Goal: Task Accomplishment & Management: Manage account settings

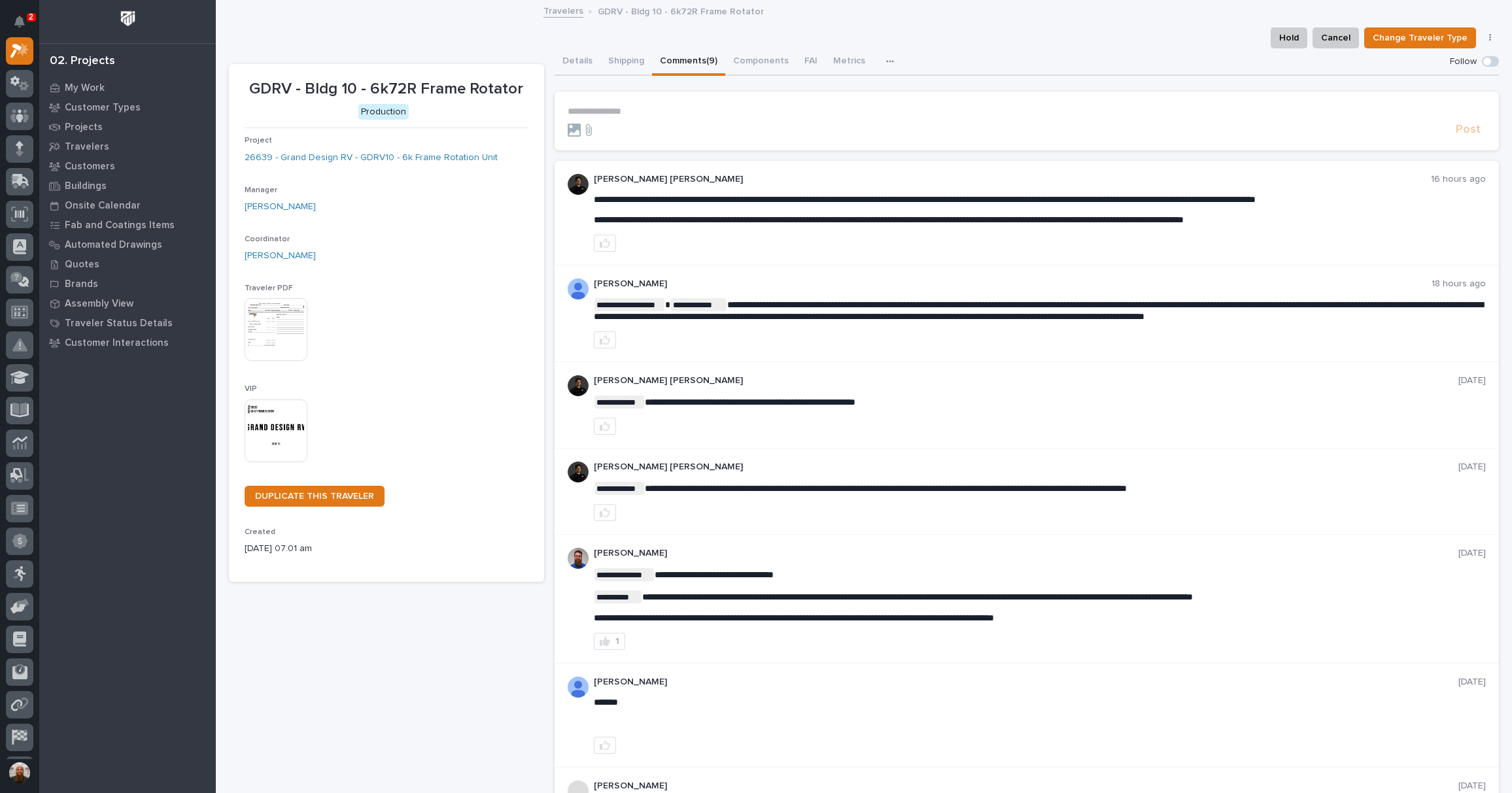
click at [1201, 47] on div "Hold Cancel Change Traveler Type Regenerate PDF Generate VIP" at bounding box center [864, 38] width 1270 height 21
click at [887, 58] on div "button" at bounding box center [893, 61] width 13 height 9
click at [629, 30] on div "Hold Cancel Change Traveler Type Regenerate PDF Generate VIP" at bounding box center [864, 38] width 1270 height 21
click at [849, 55] on button "Metrics" at bounding box center [849, 62] width 48 height 27
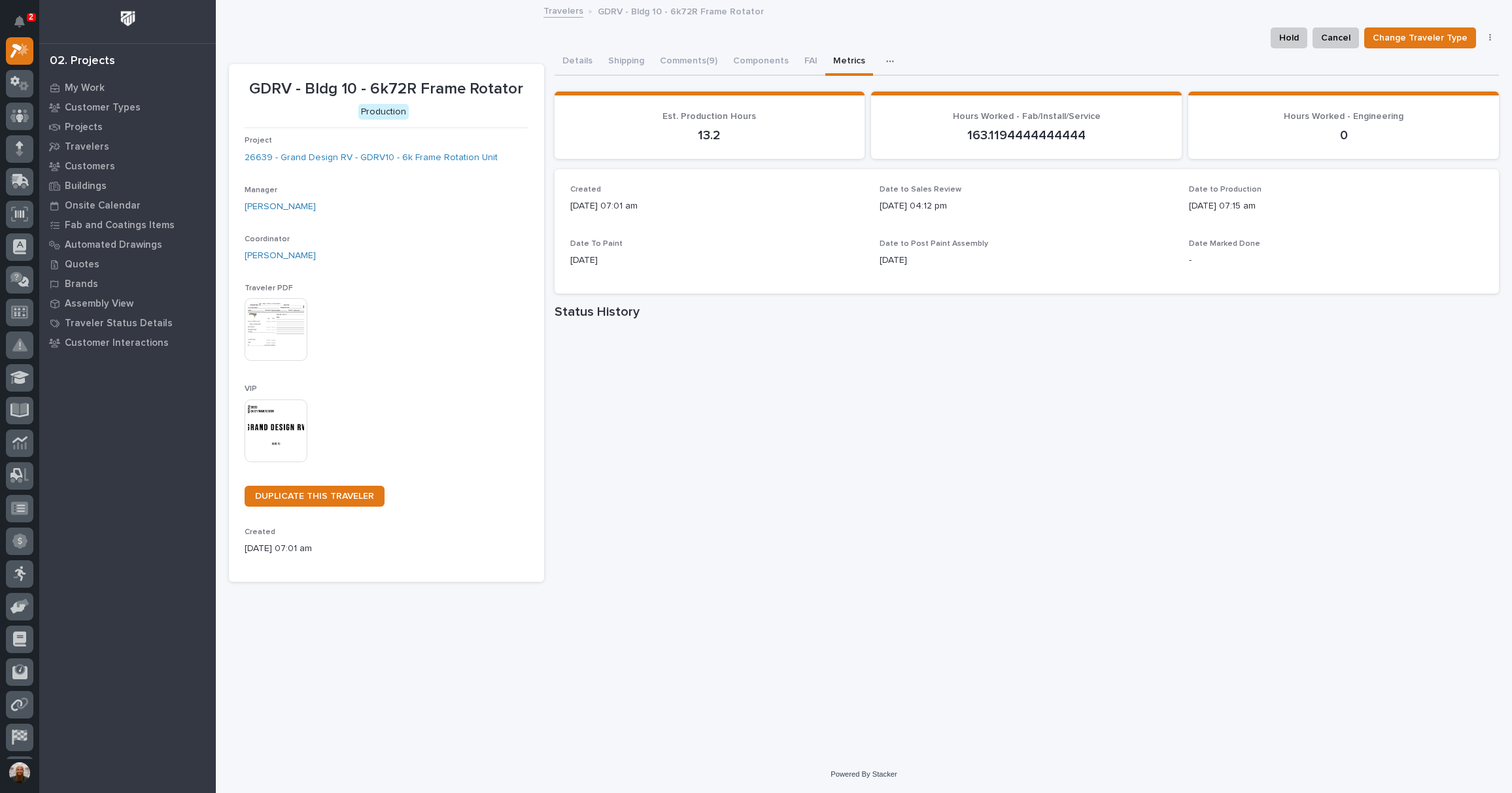
click at [887, 63] on icon "button" at bounding box center [890, 61] width 8 height 9
click at [964, 51] on div "Details Shipping Comments (9) Components FAI Metrics Drawing Errors Schedule" at bounding box center [1028, 62] width 945 height 27
click at [809, 63] on button "FAI" at bounding box center [810, 62] width 28 height 27
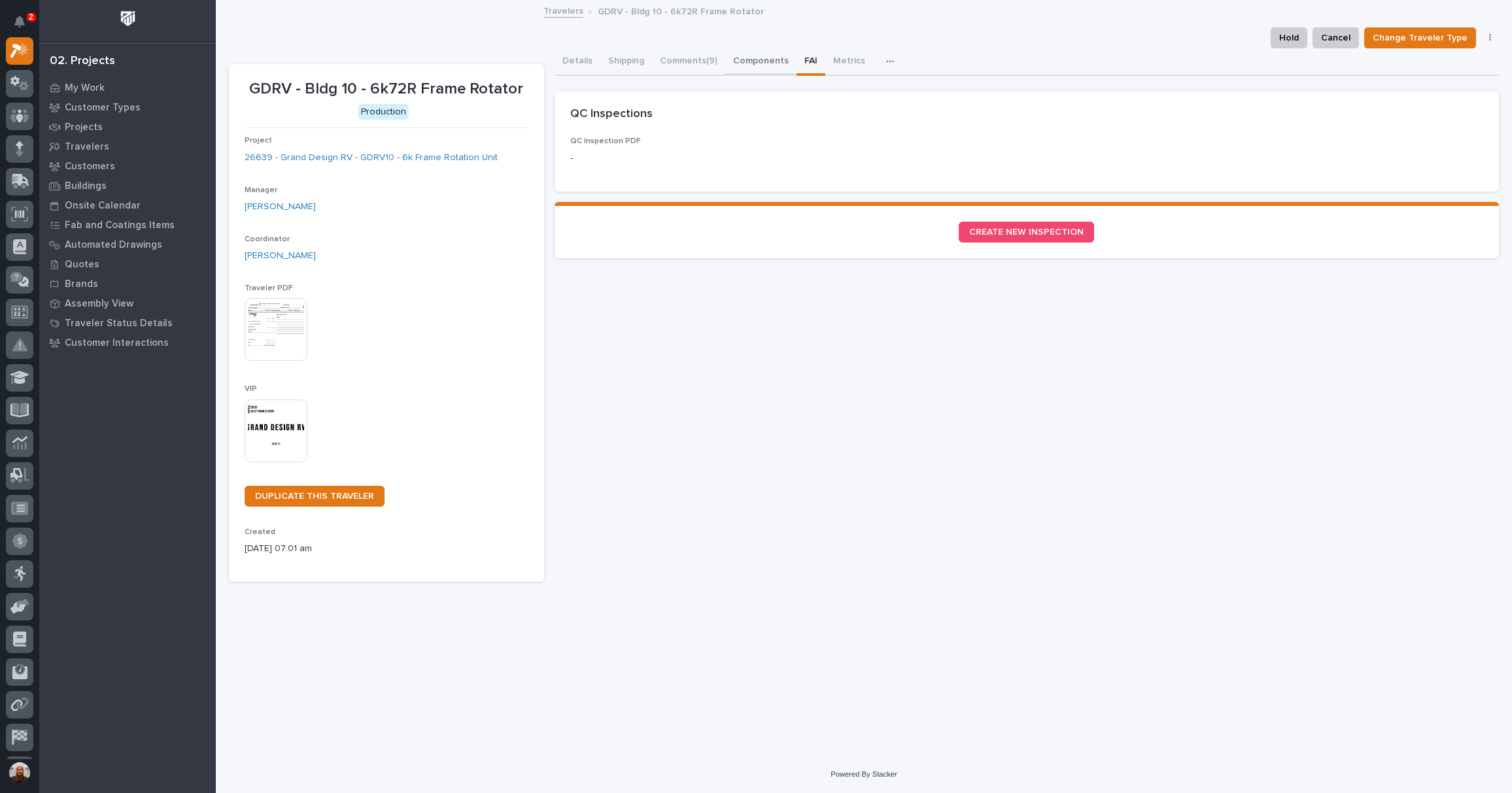
click at [750, 60] on button "Components" at bounding box center [761, 62] width 71 height 27
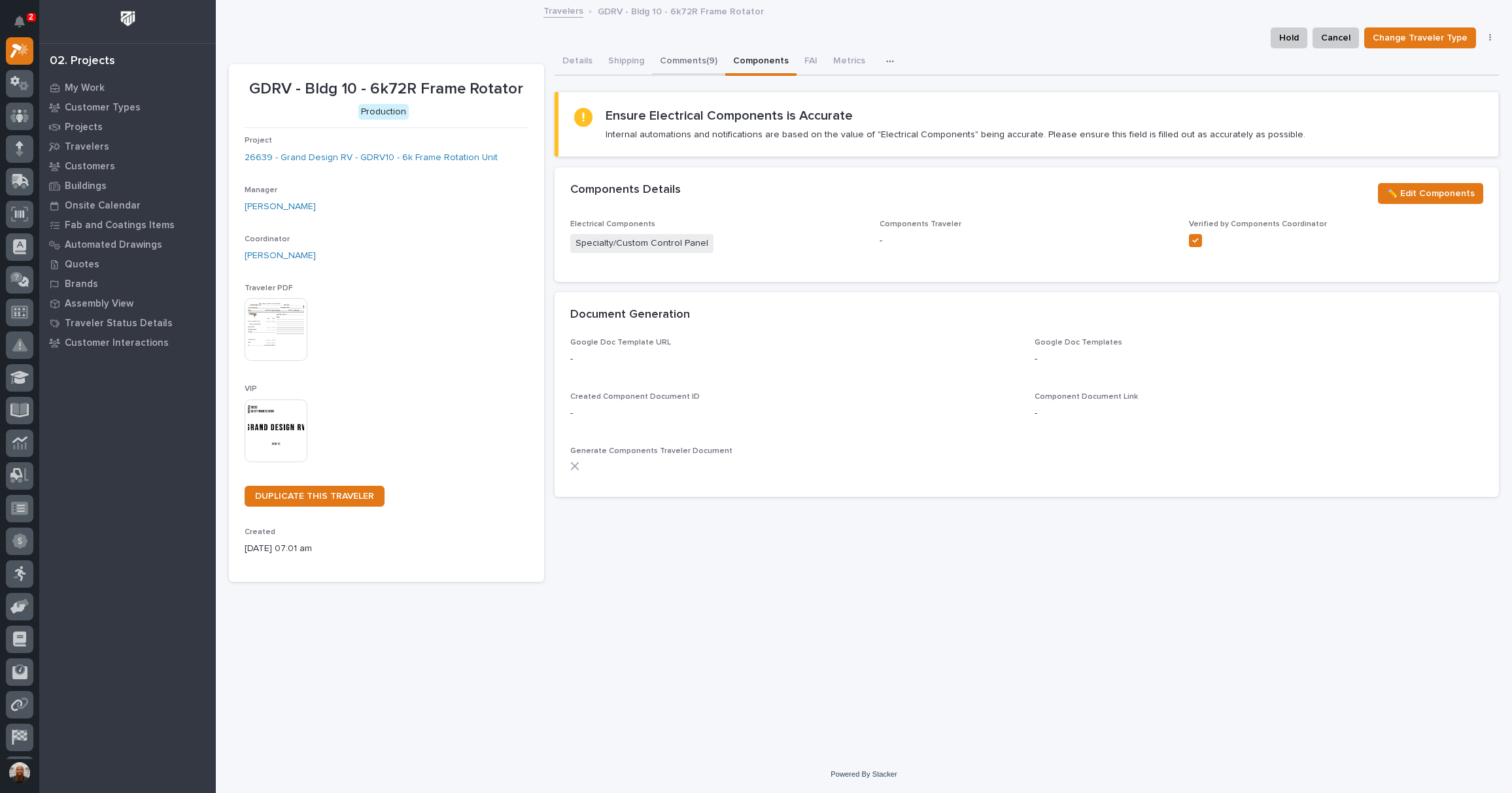
click at [671, 60] on button "Comments (9)" at bounding box center [689, 62] width 73 height 27
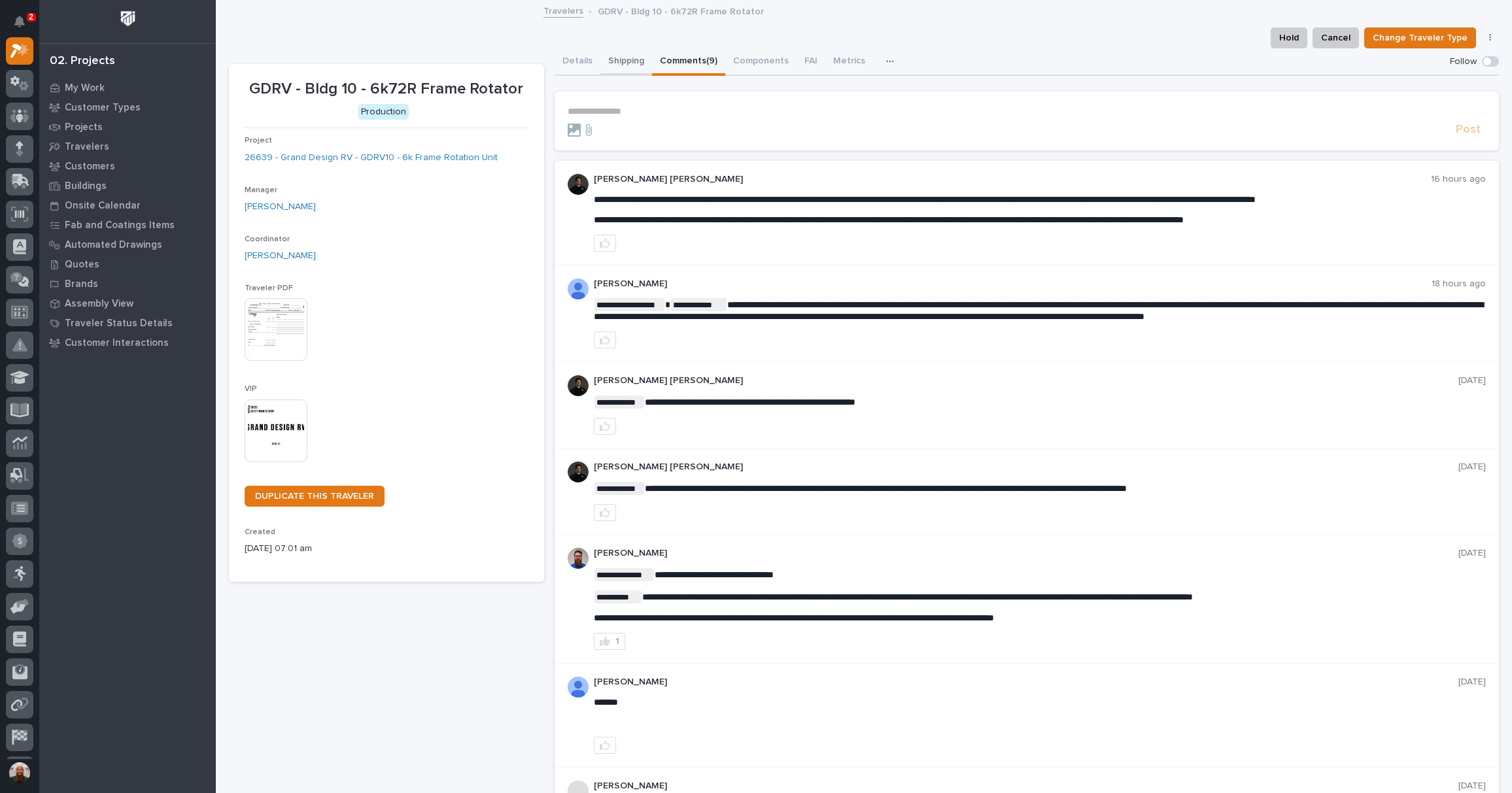
click at [628, 61] on button "Shipping" at bounding box center [626, 62] width 51 height 27
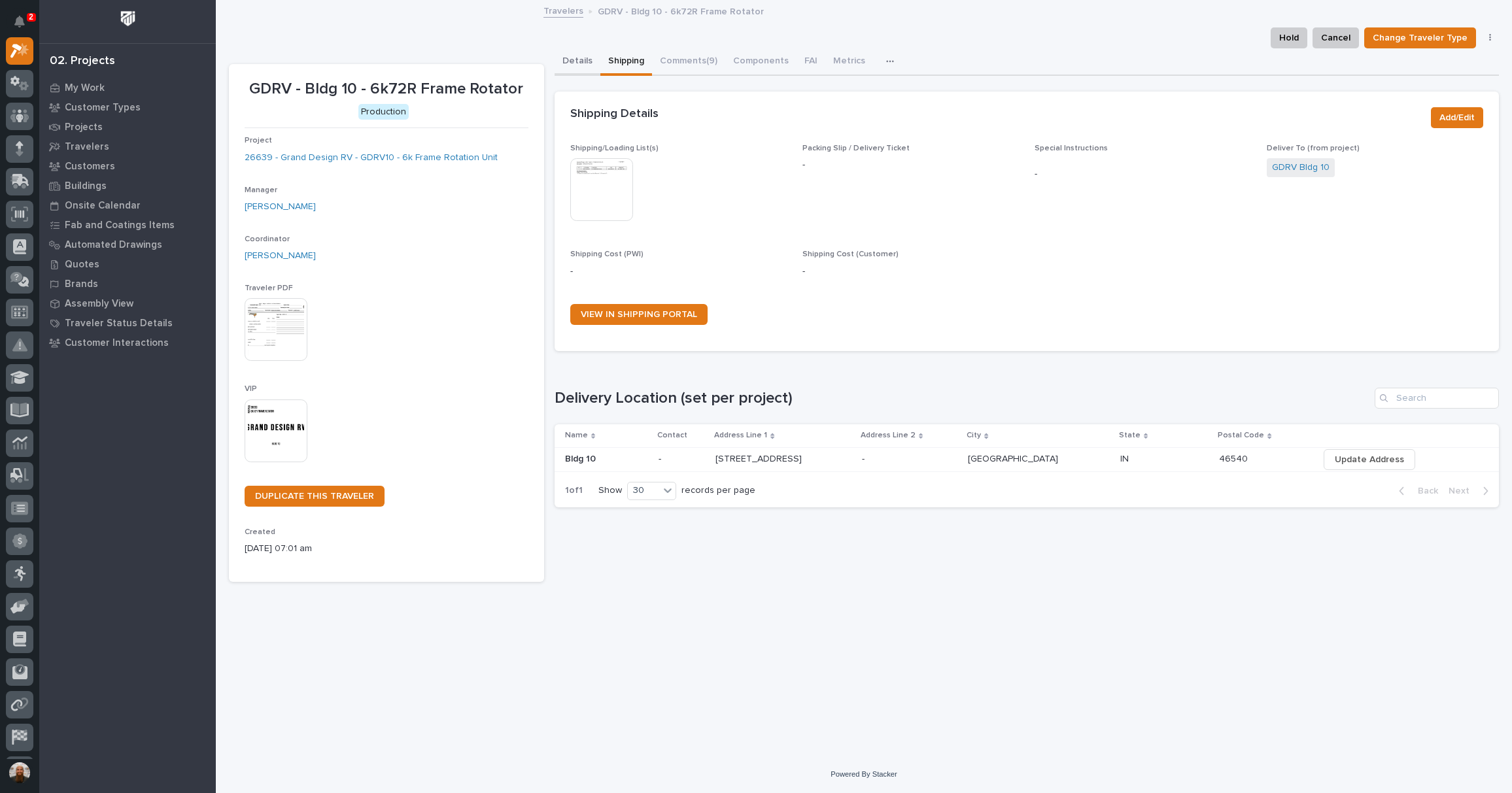
click at [571, 61] on button "Details" at bounding box center [578, 62] width 46 height 27
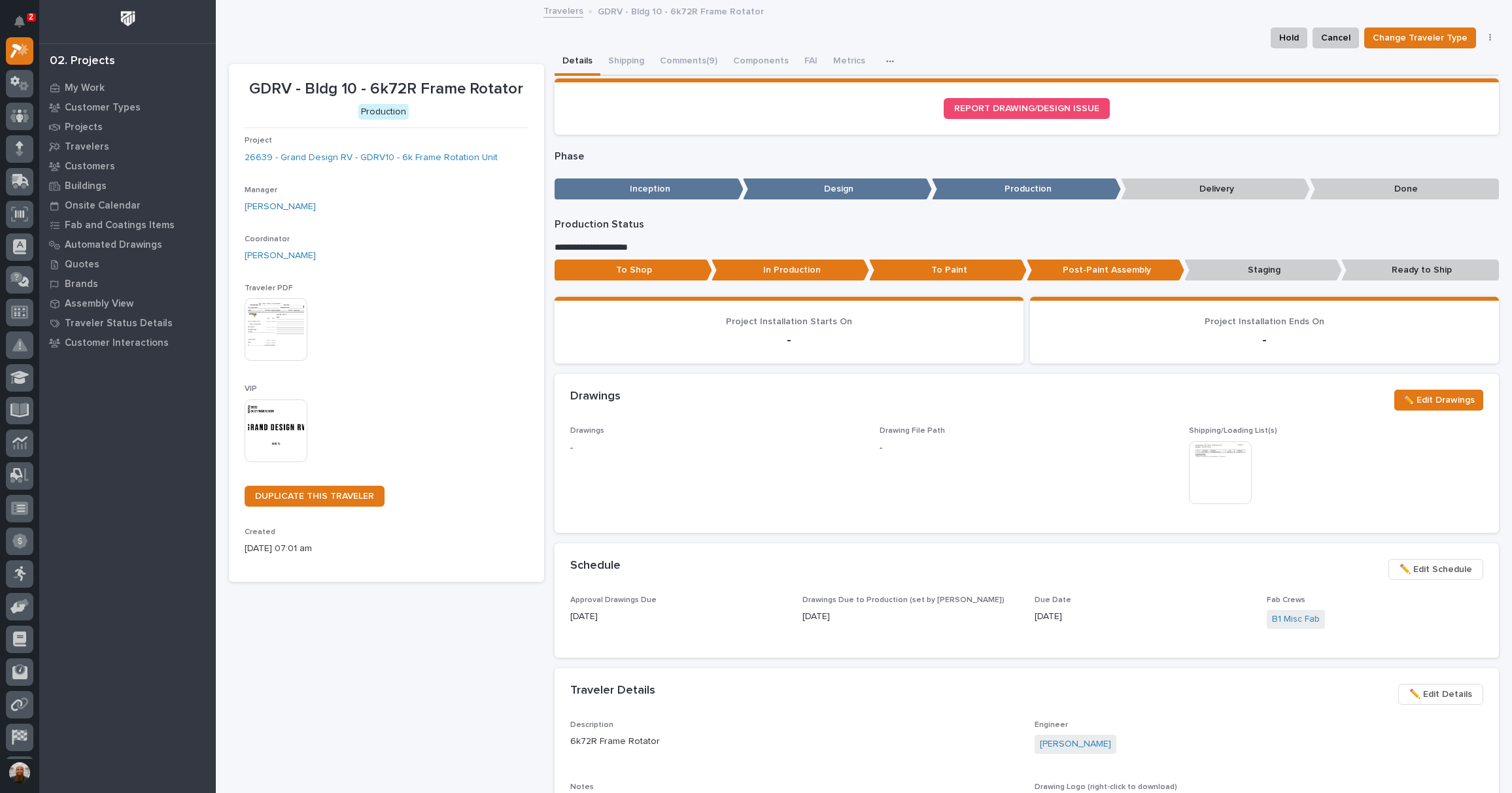
click at [878, 54] on button "button" at bounding box center [892, 61] width 28 height 27
click at [856, 116] on button "Schedule" at bounding box center [861, 119] width 86 height 22
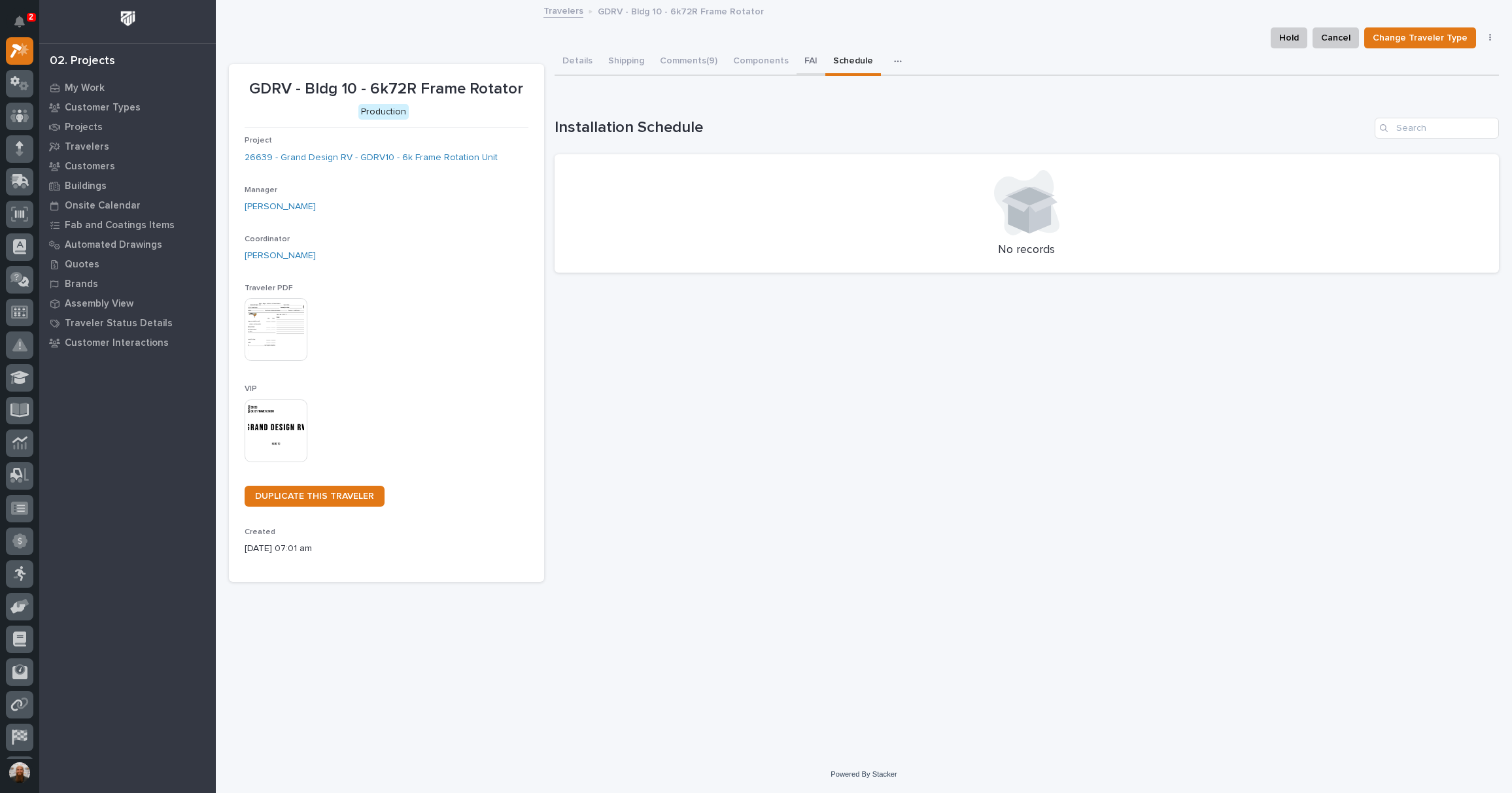
click at [804, 58] on button "FAI" at bounding box center [810, 62] width 28 height 27
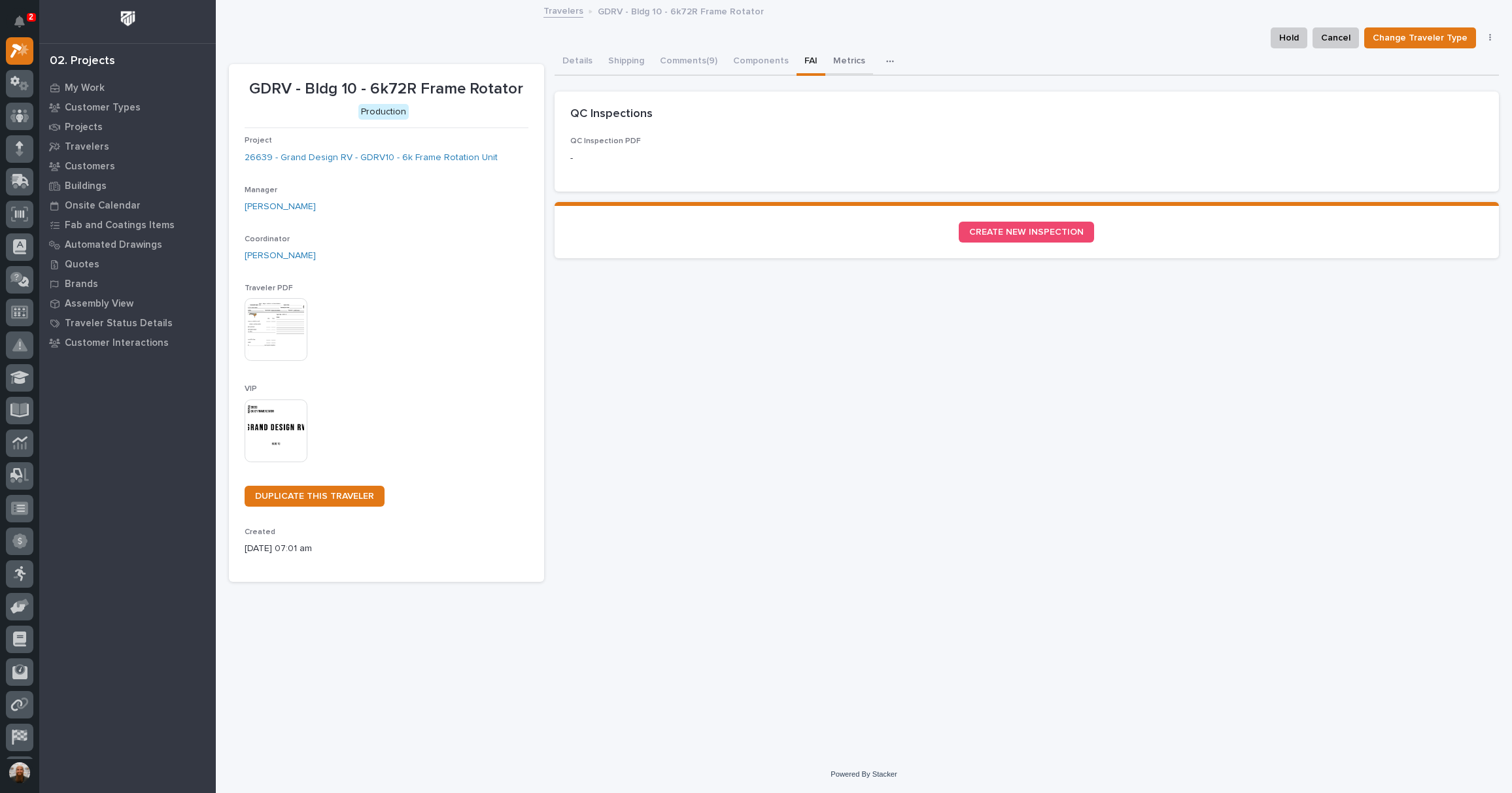
click at [856, 61] on button "Metrics" at bounding box center [849, 62] width 48 height 27
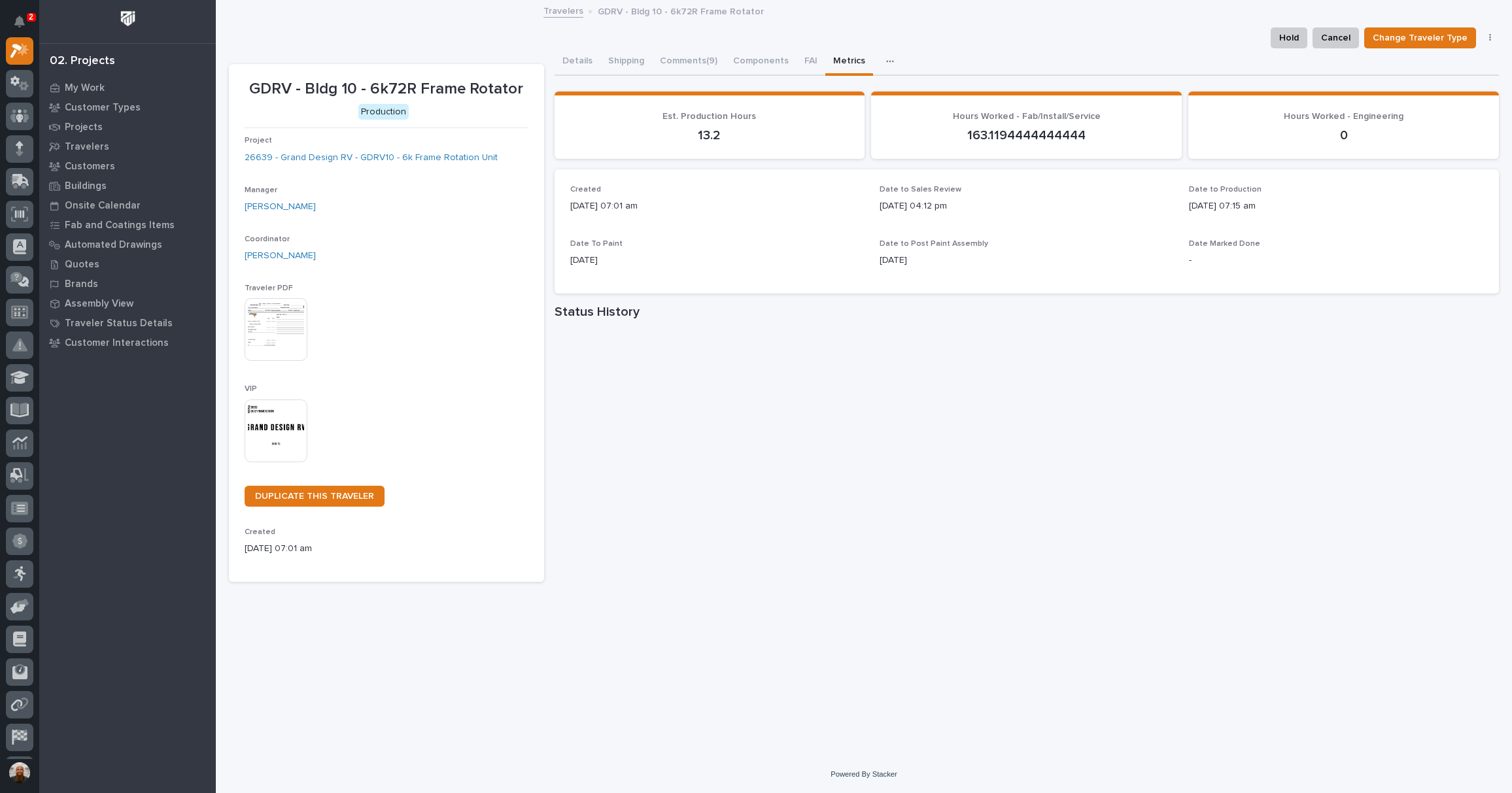
click at [887, 59] on icon "button" at bounding box center [890, 61] width 8 height 9
click at [859, 90] on button "Drawing Errors" at bounding box center [850, 97] width 86 height 22
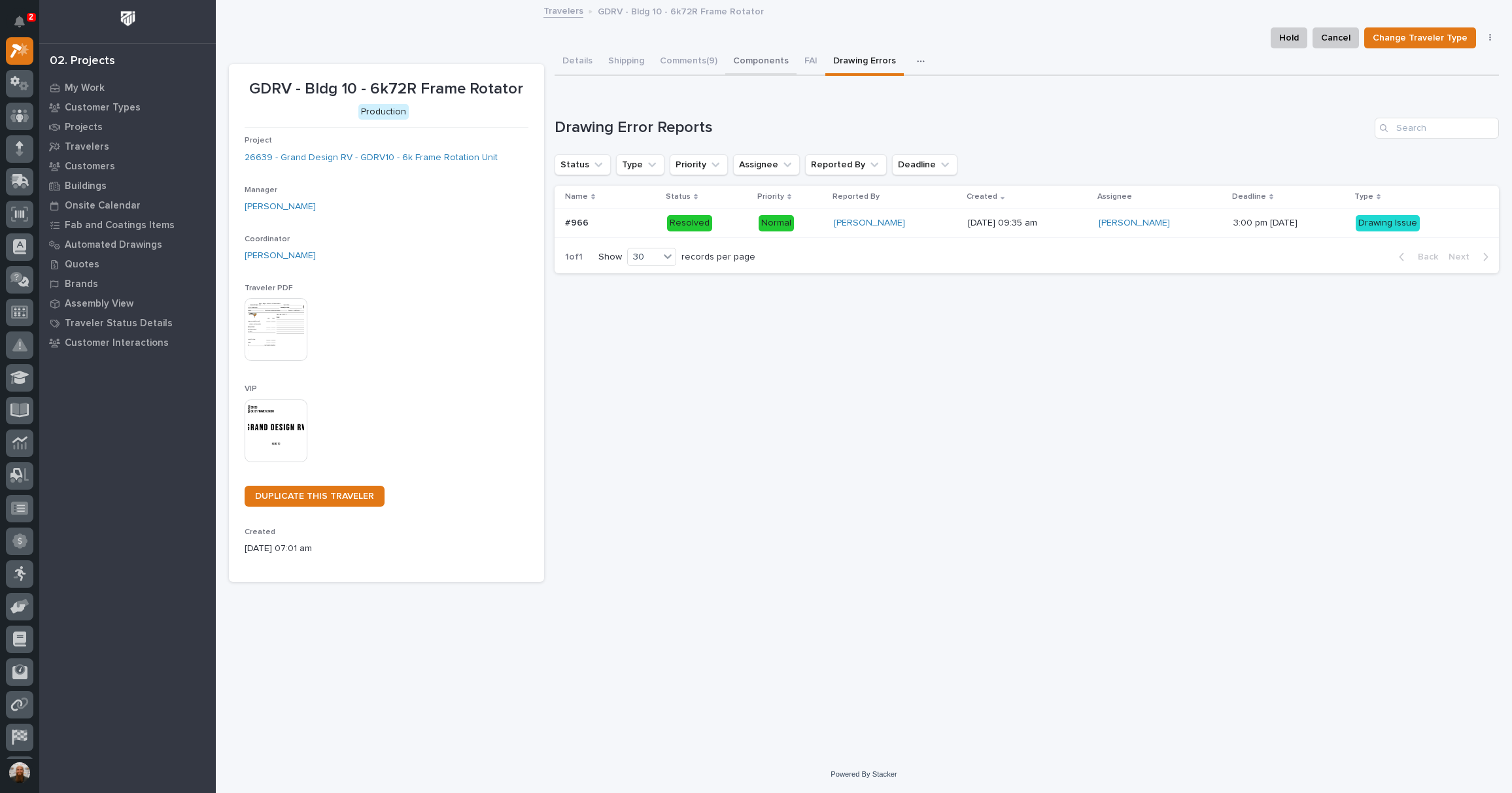
click at [770, 60] on button "Components" at bounding box center [761, 62] width 71 height 27
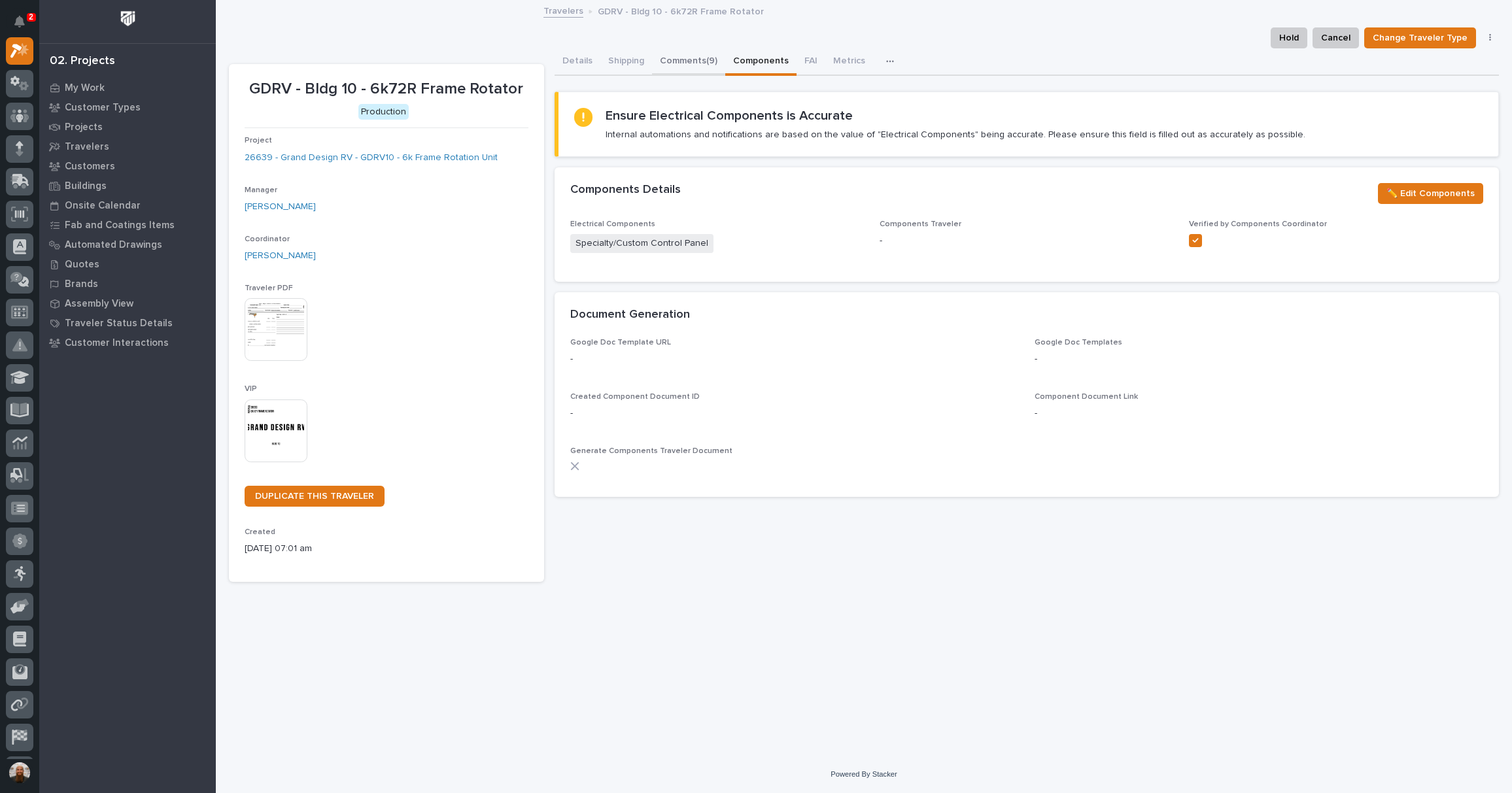
click at [692, 55] on button "Comments (9)" at bounding box center [689, 62] width 73 height 27
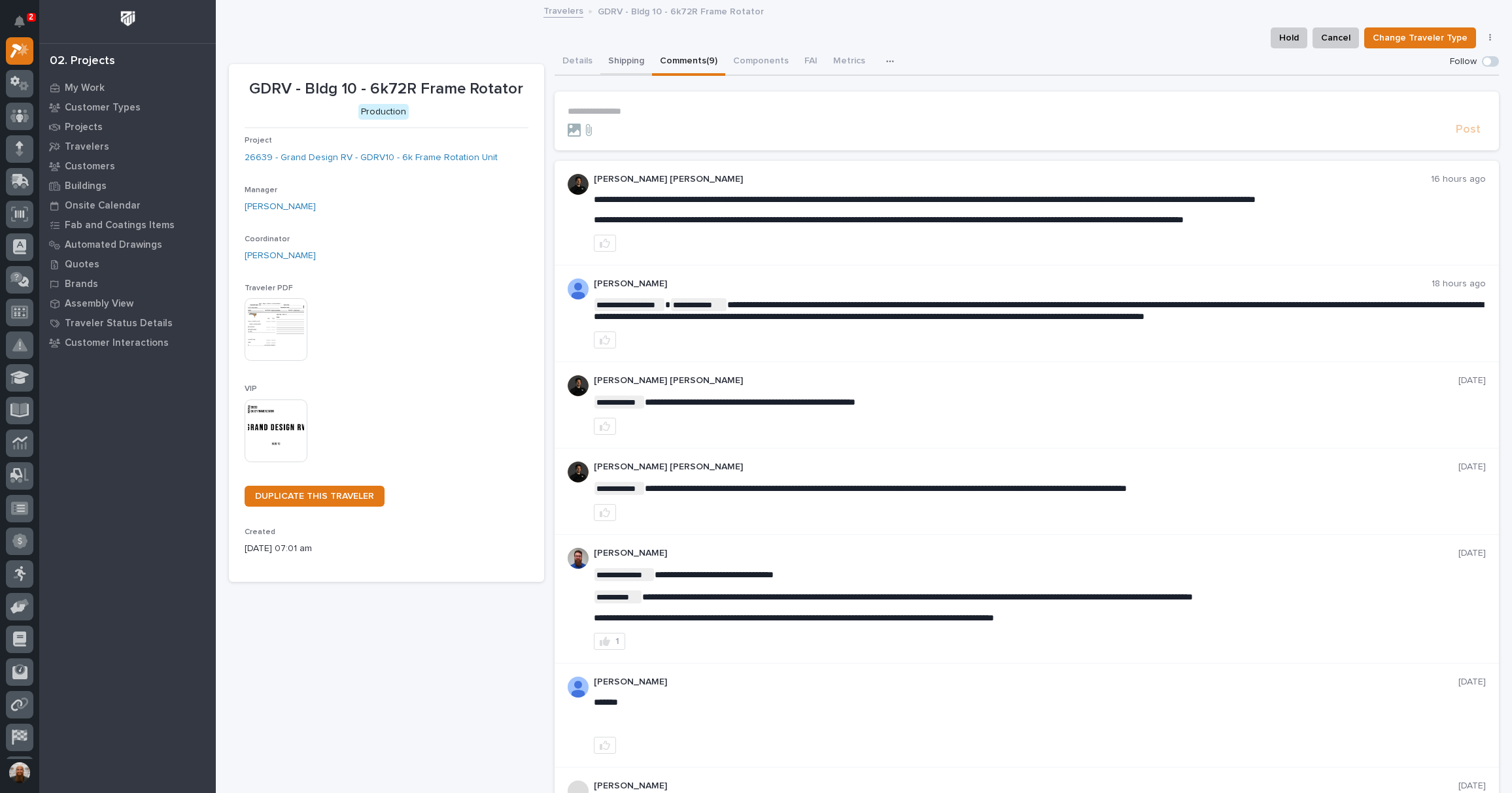
click at [621, 67] on button "Shipping" at bounding box center [626, 62] width 51 height 27
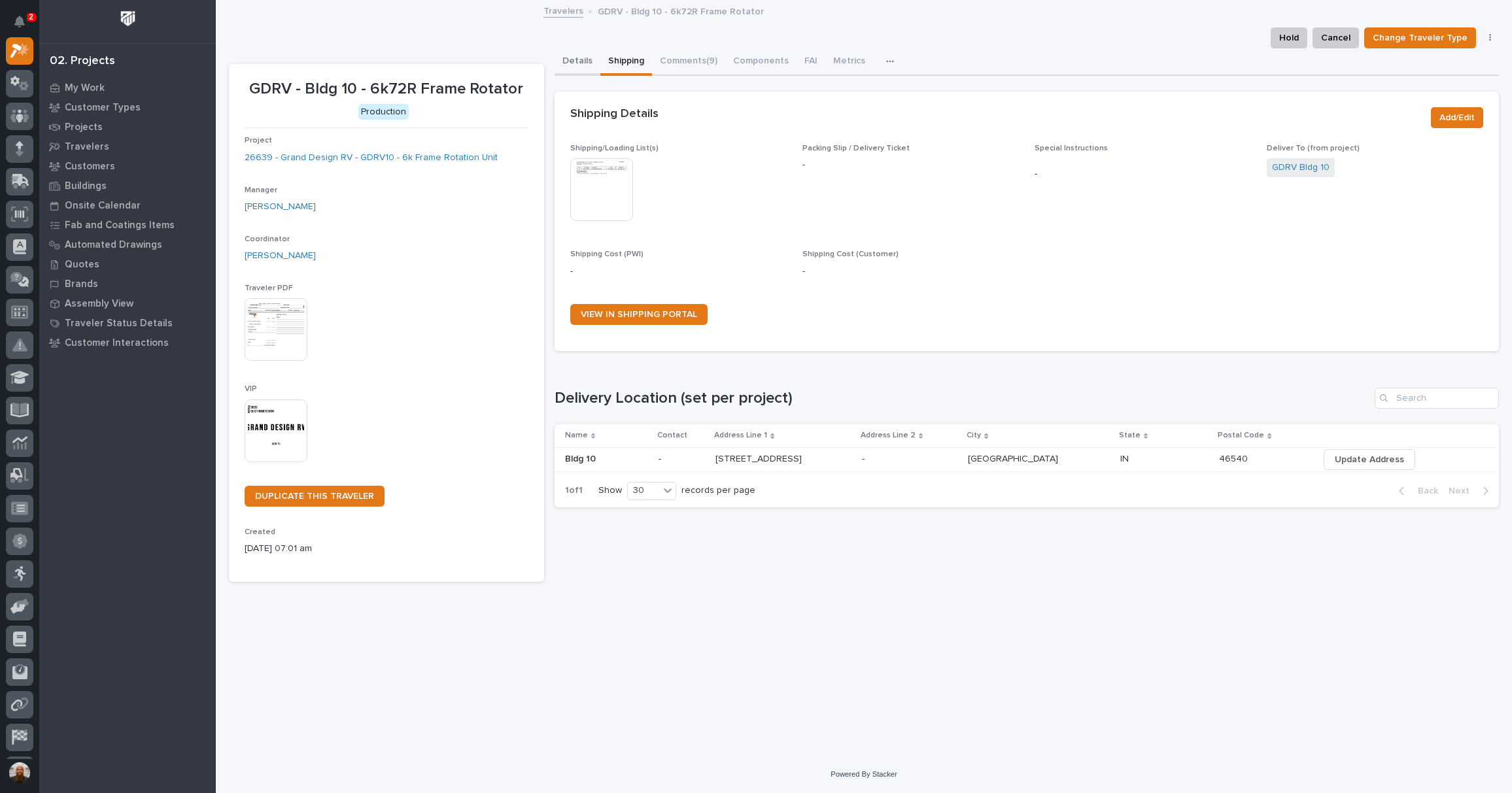
click at [580, 60] on button "Details" at bounding box center [578, 62] width 46 height 27
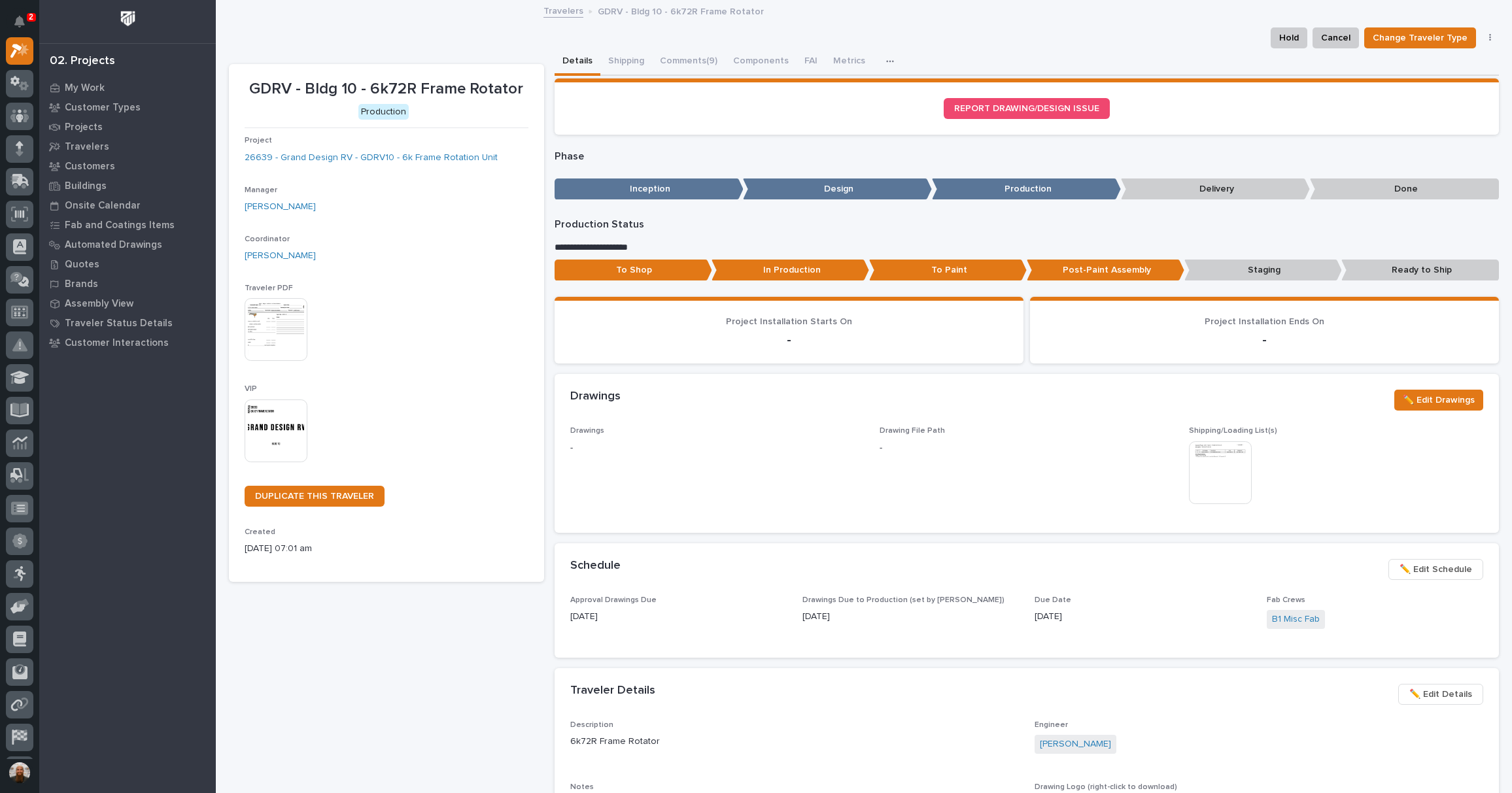
click at [552, 9] on link "Travelers" at bounding box center [564, 10] width 40 height 15
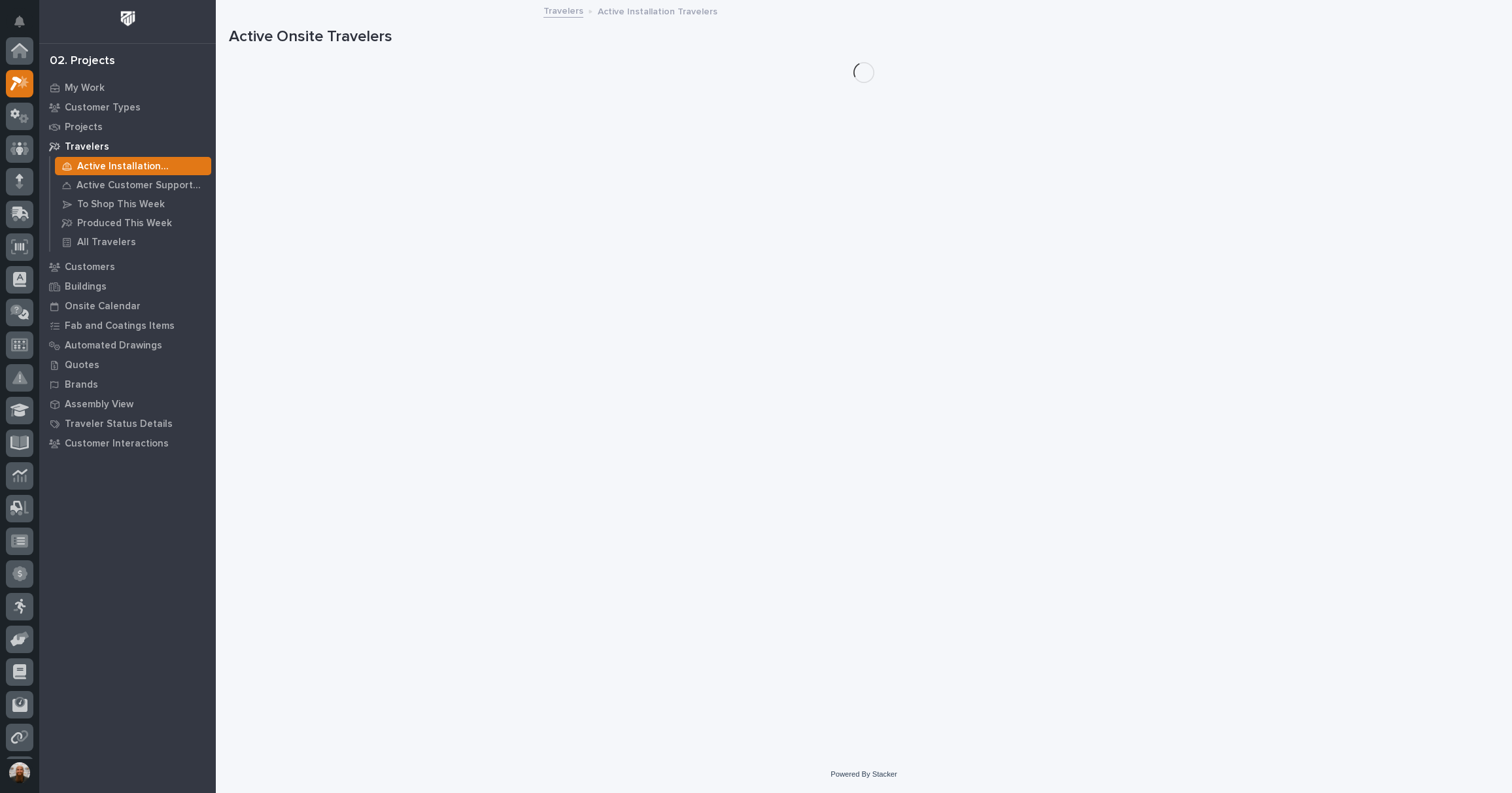
scroll to position [33, 0]
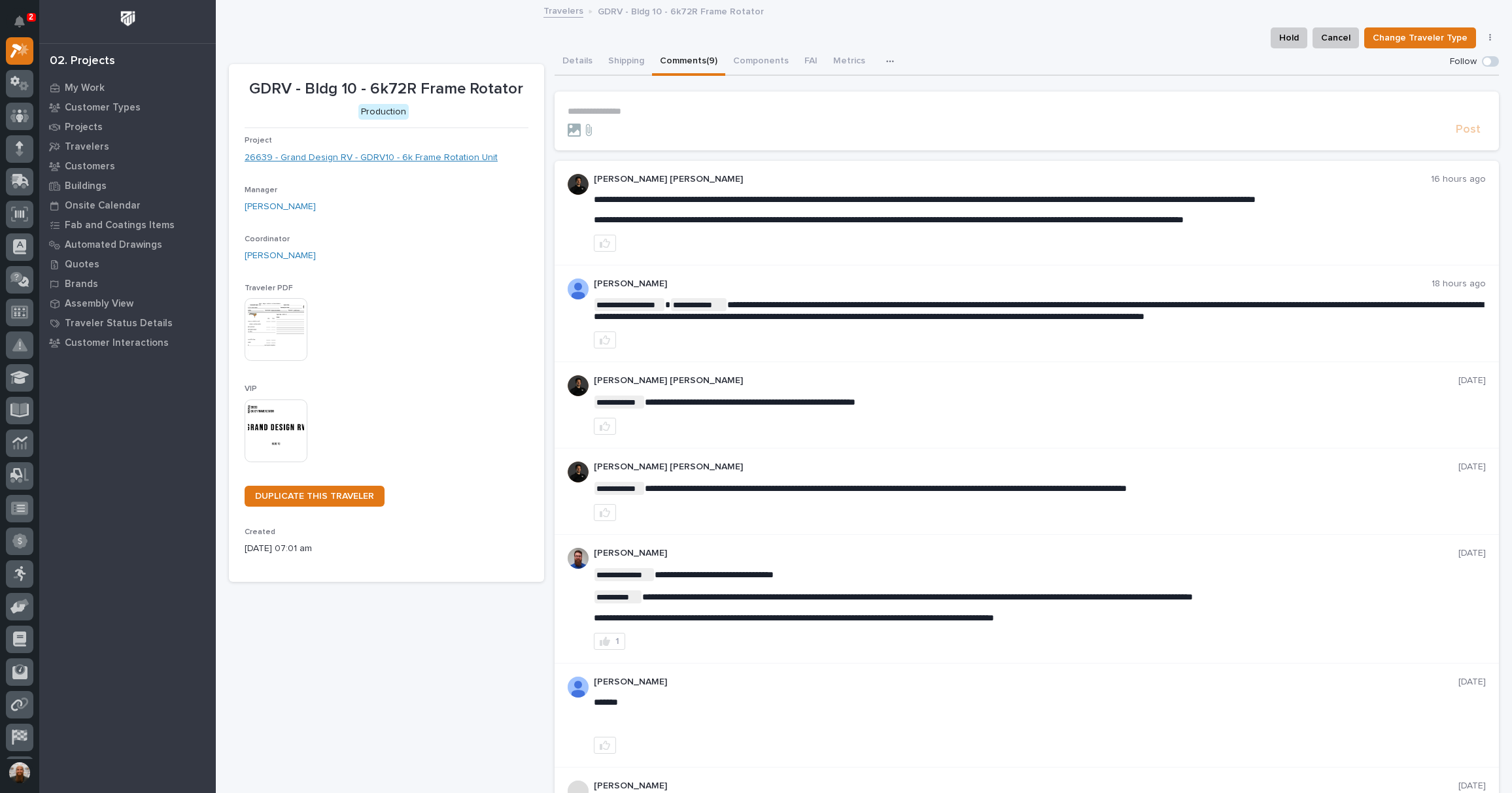
click at [361, 160] on link "26639 - Grand Design RV - GDRV10 - 6k Frame Rotation Unit" at bounding box center [371, 158] width 253 height 14
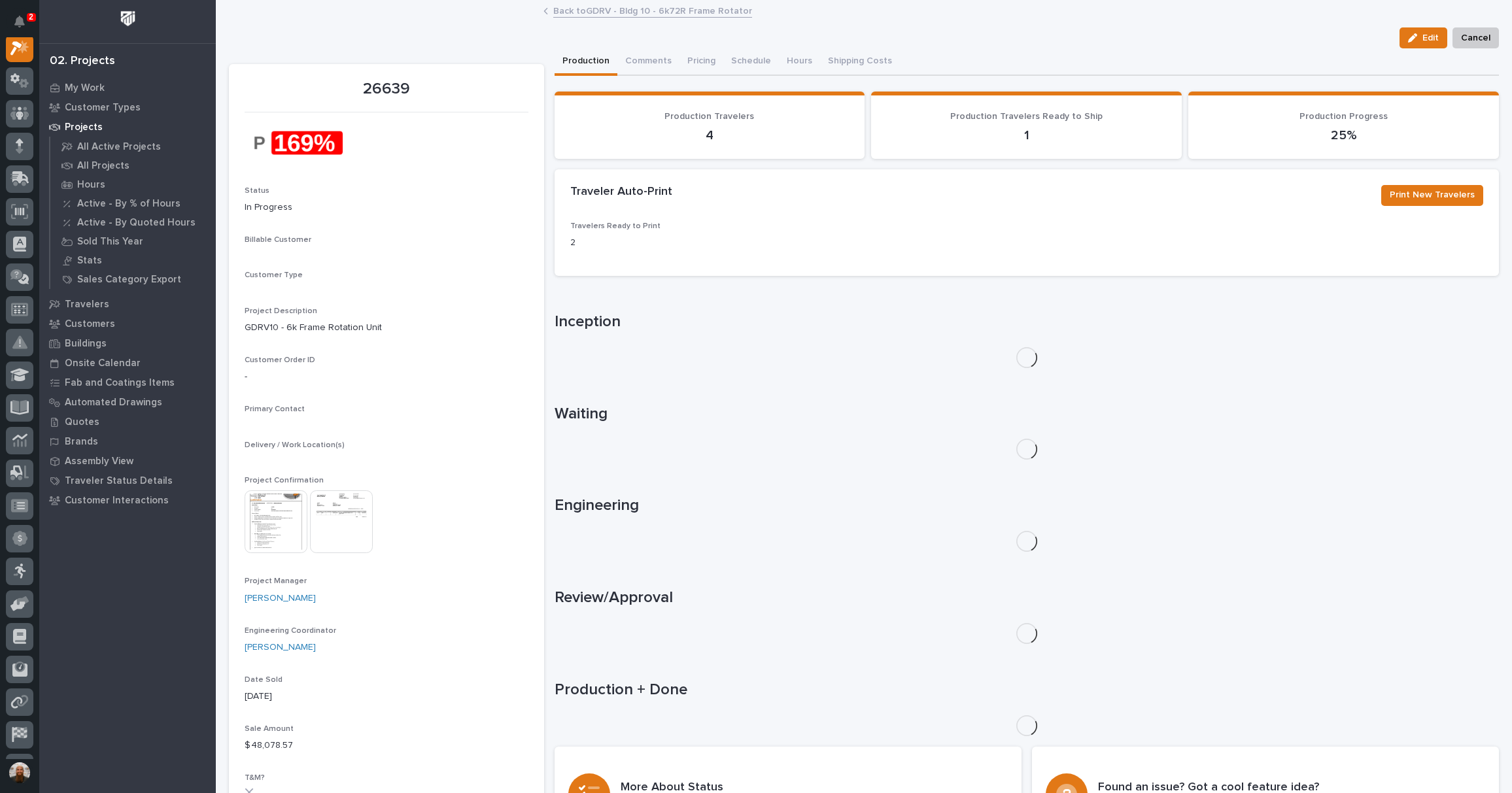
scroll to position [33, 0]
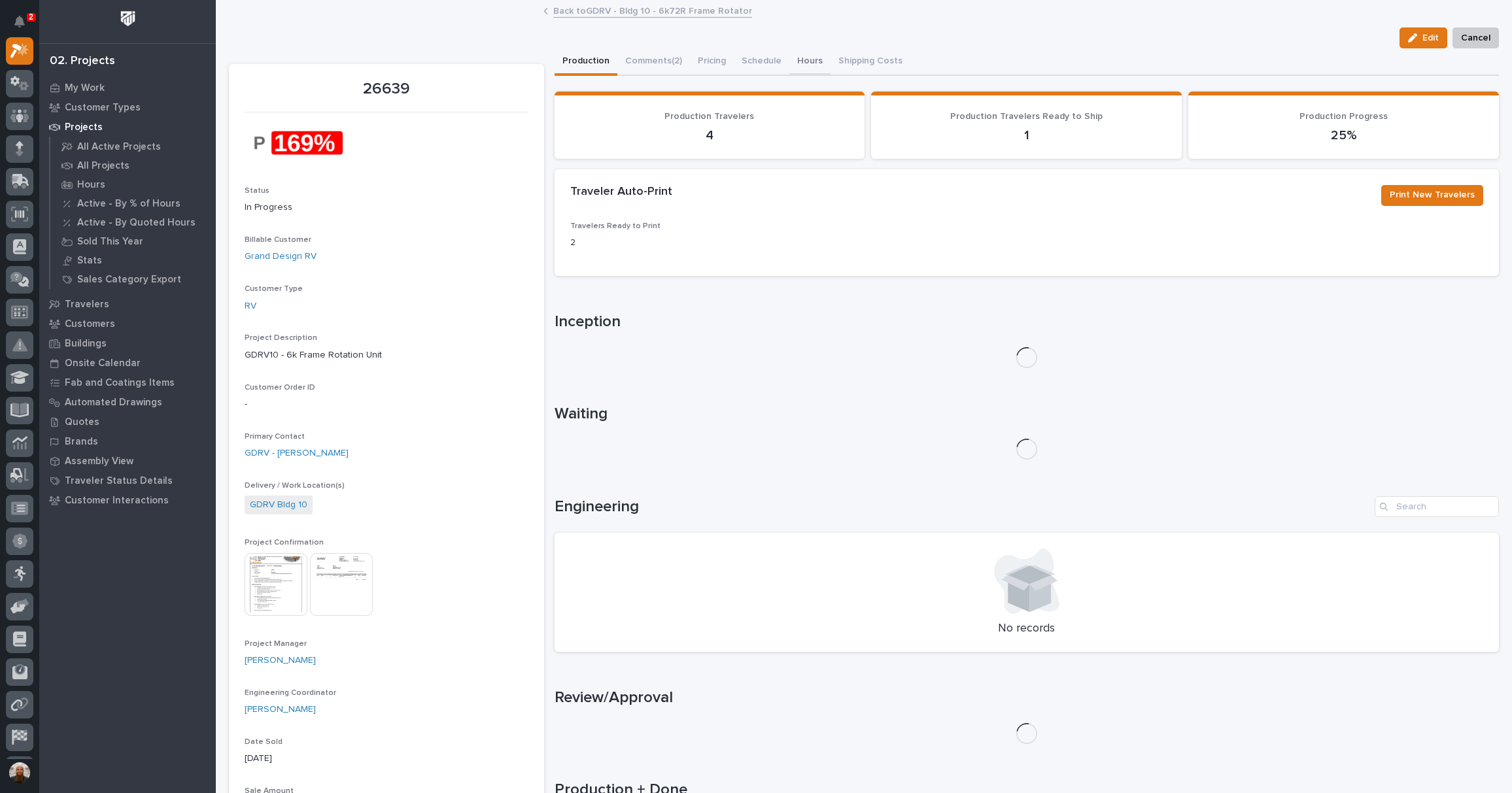
click at [804, 60] on button "Hours" at bounding box center [810, 62] width 41 height 27
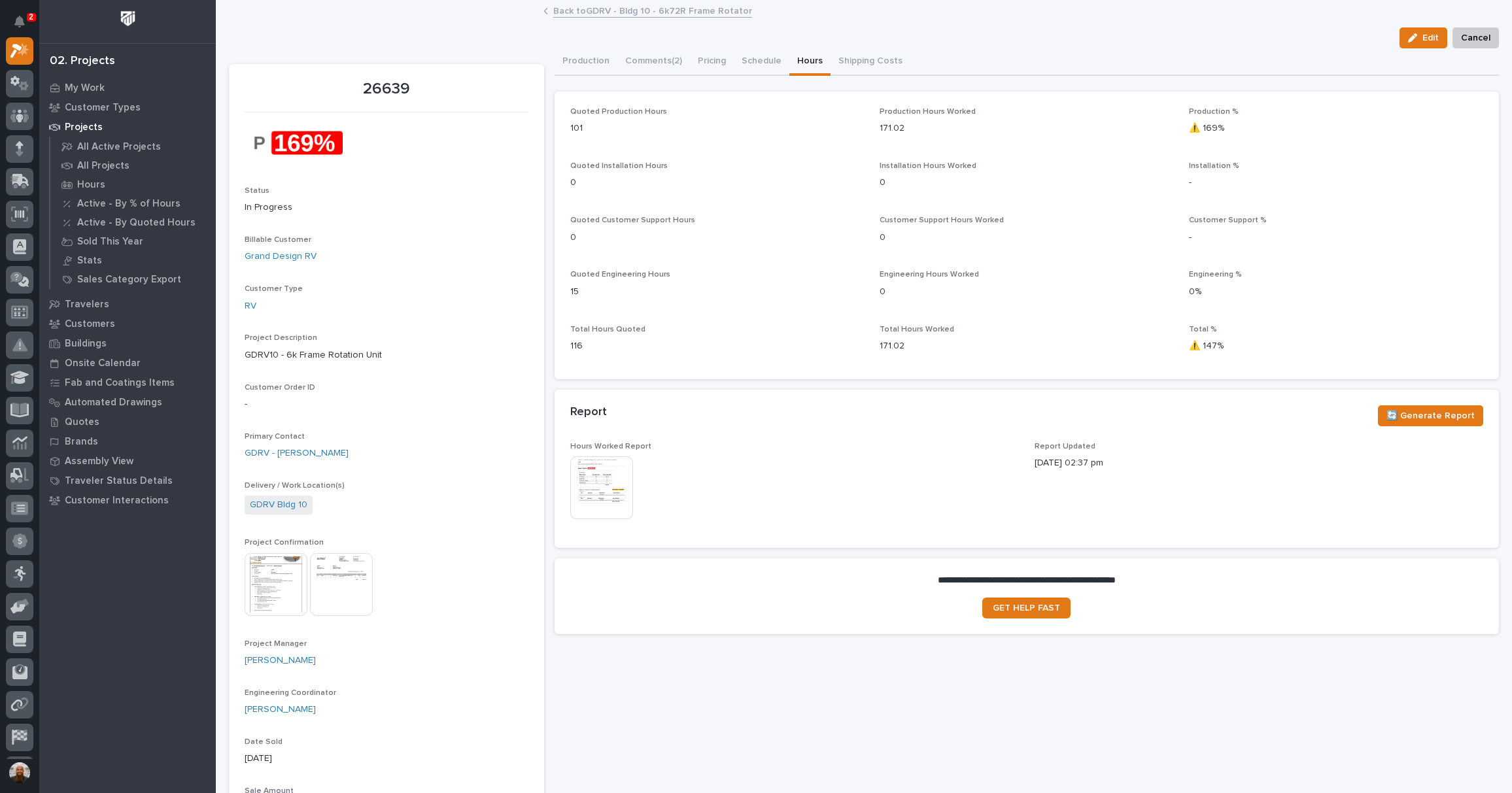
click at [1115, 49] on div "Production Comments (2) Pricing Schedule Hours Shipping Costs" at bounding box center [1028, 62] width 945 height 27
click at [1422, 40] on span "Edit" at bounding box center [1430, 38] width 16 height 12
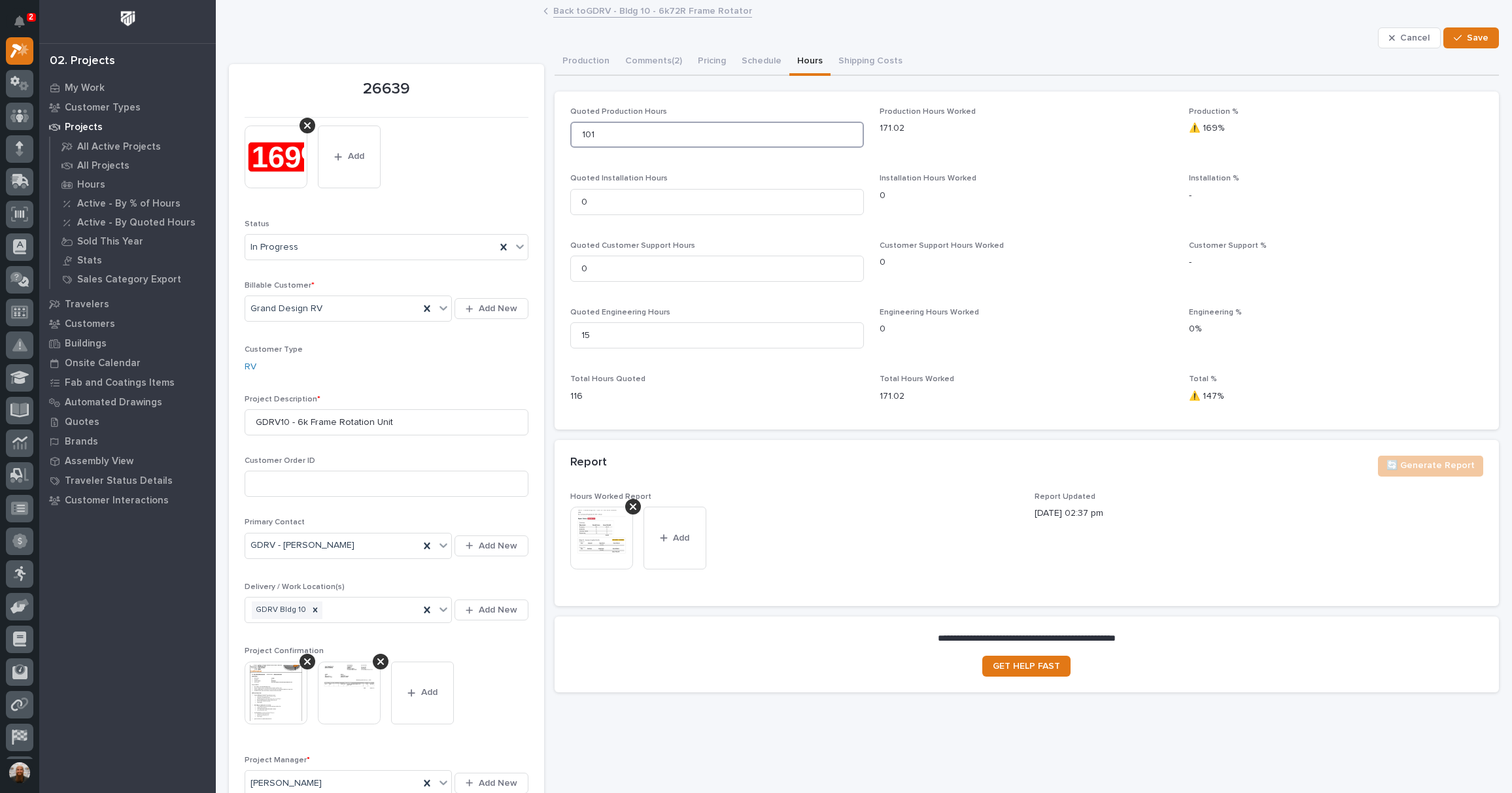
click at [633, 134] on input "101" at bounding box center [717, 135] width 294 height 27
type input "17"
type input "1"
type input "177"
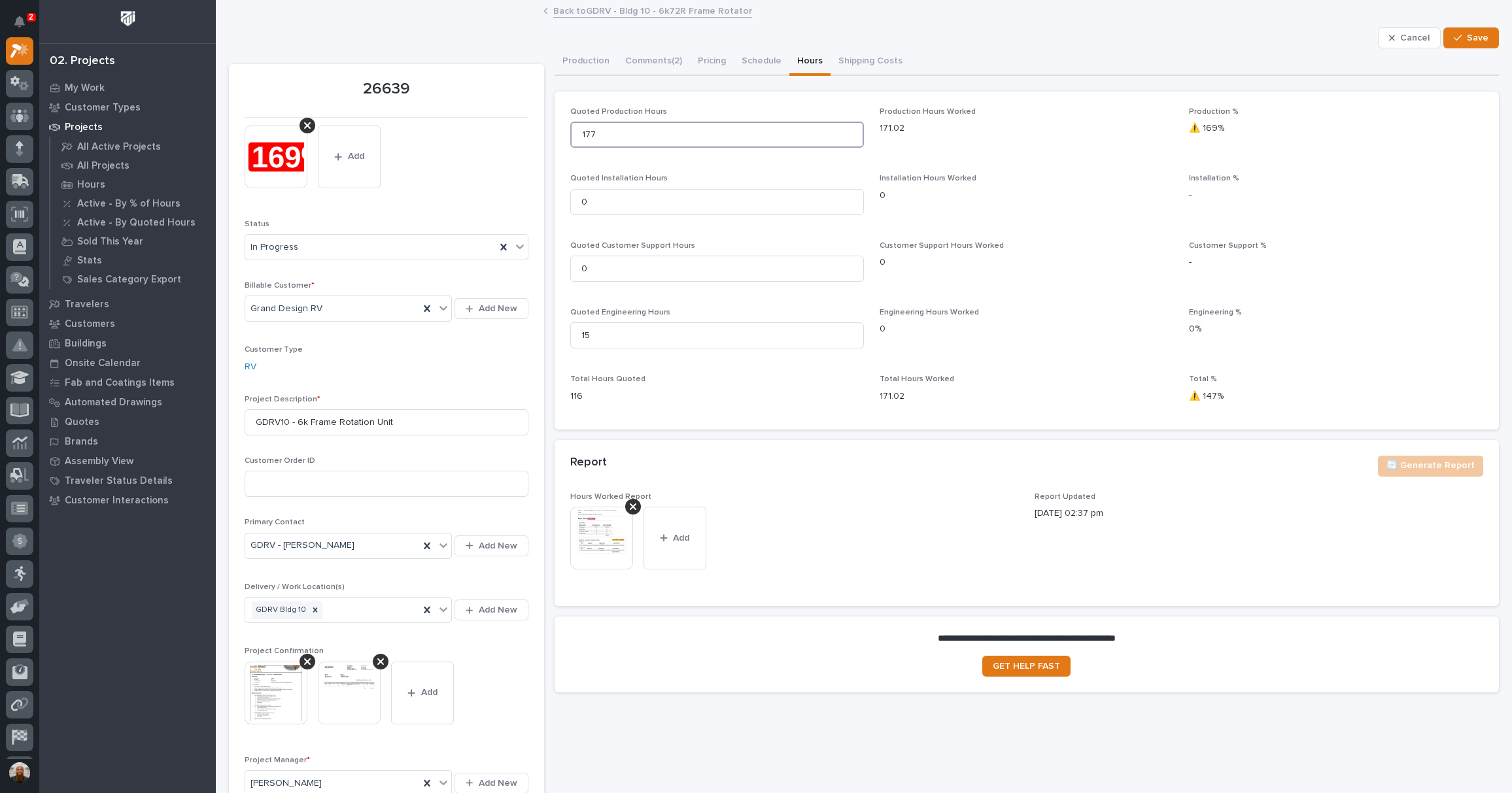
type input "177"
click at [1019, 42] on div "Cancel Save" at bounding box center [864, 38] width 1270 height 21
click at [1467, 32] on span "Save" at bounding box center [1478, 38] width 22 height 12
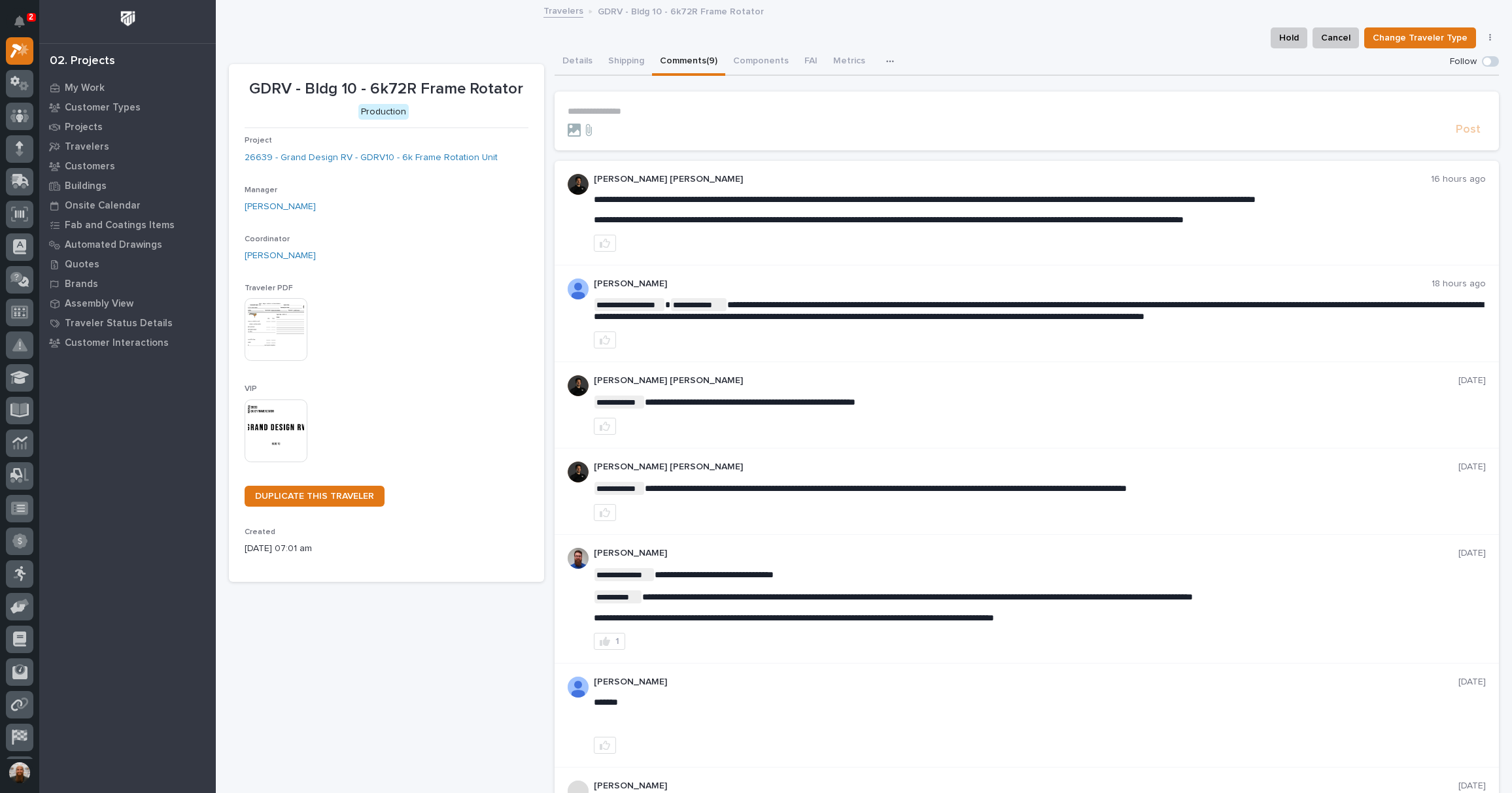
click at [629, 113] on p "**********" at bounding box center [1027, 112] width 919 height 11
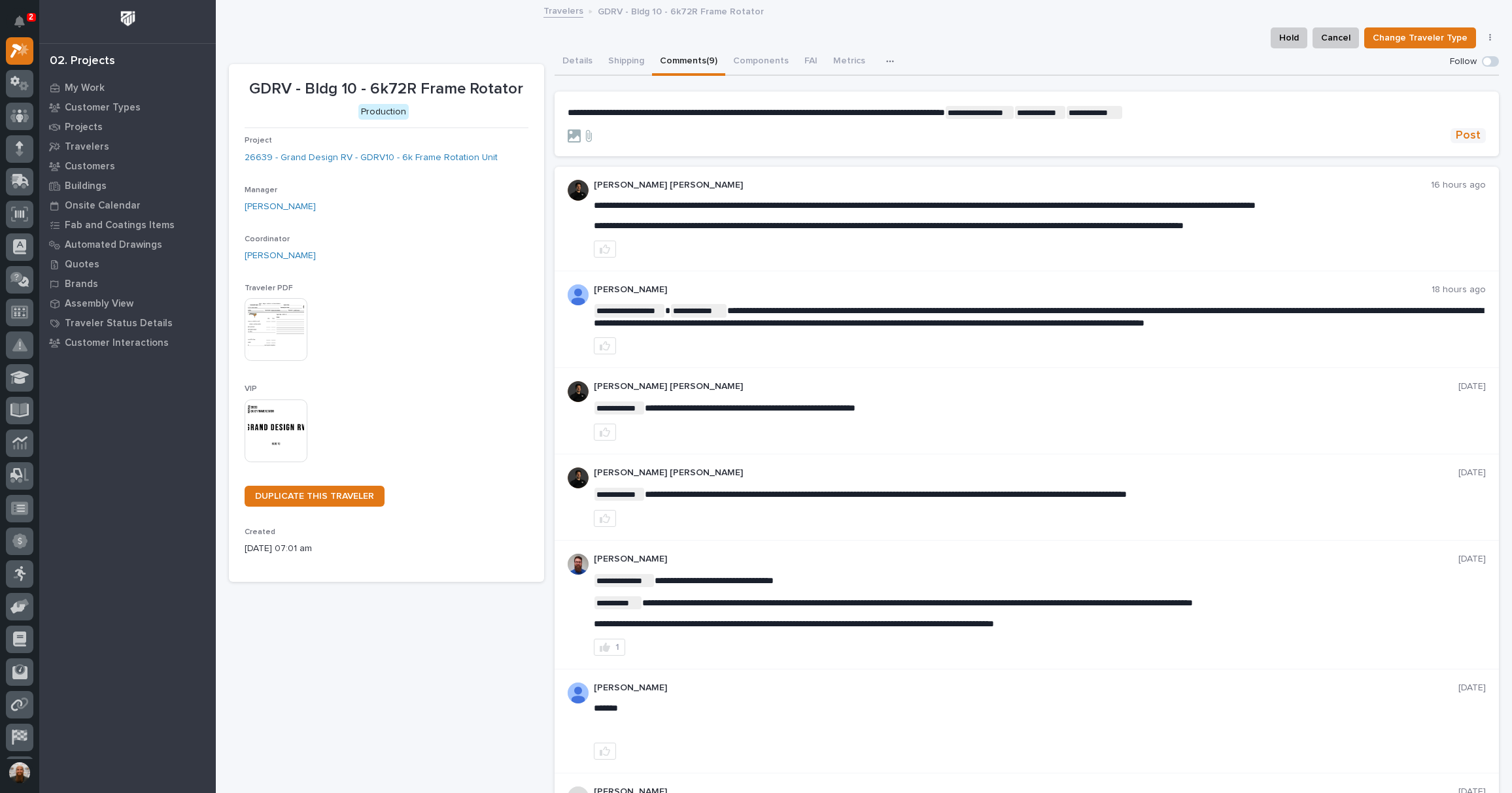
click at [1458, 132] on span "Post" at bounding box center [1468, 136] width 25 height 15
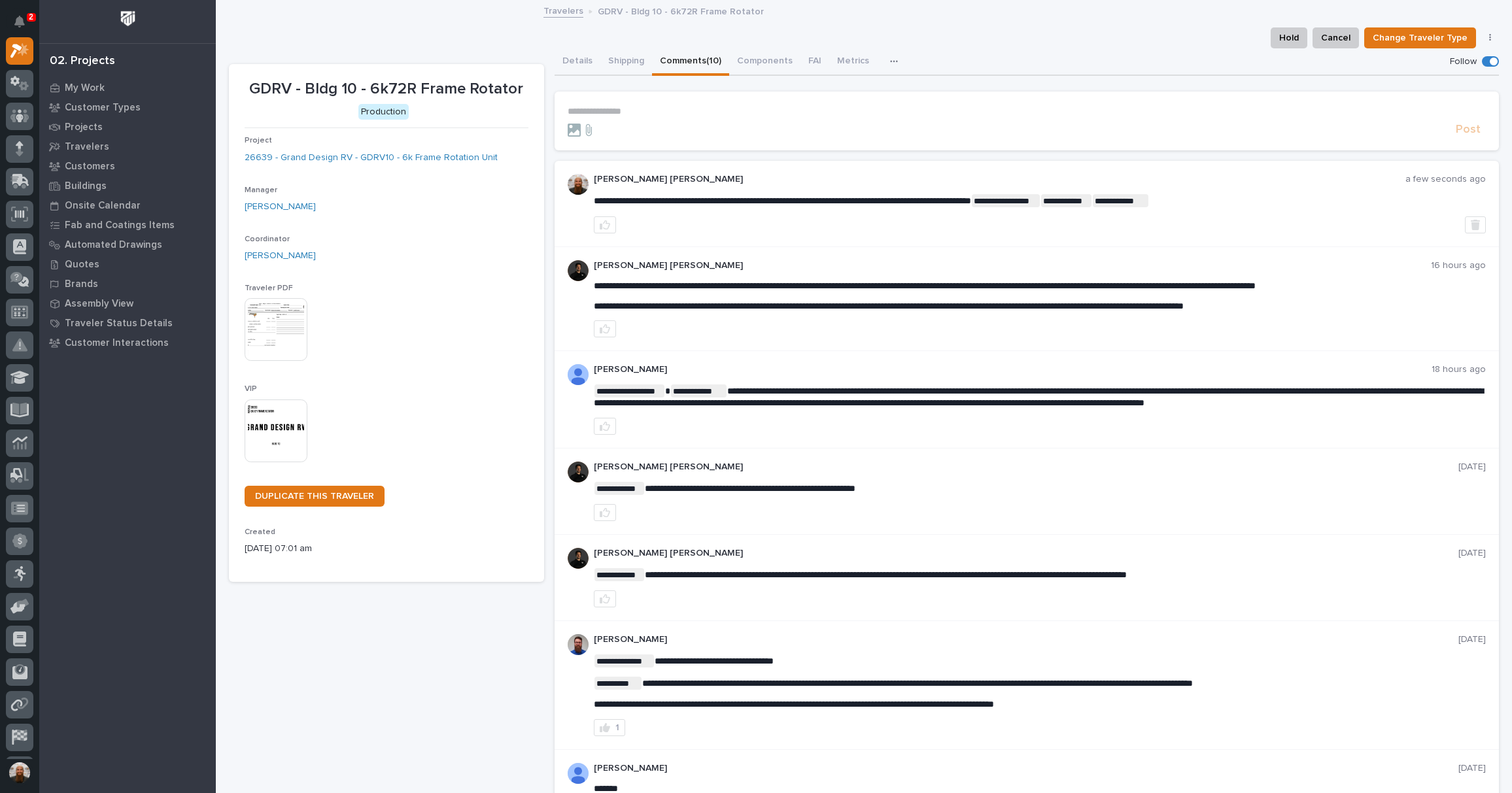
click at [30, 21] on p "2" at bounding box center [30, 17] width 5 height 9
